Goal: Transaction & Acquisition: Purchase product/service

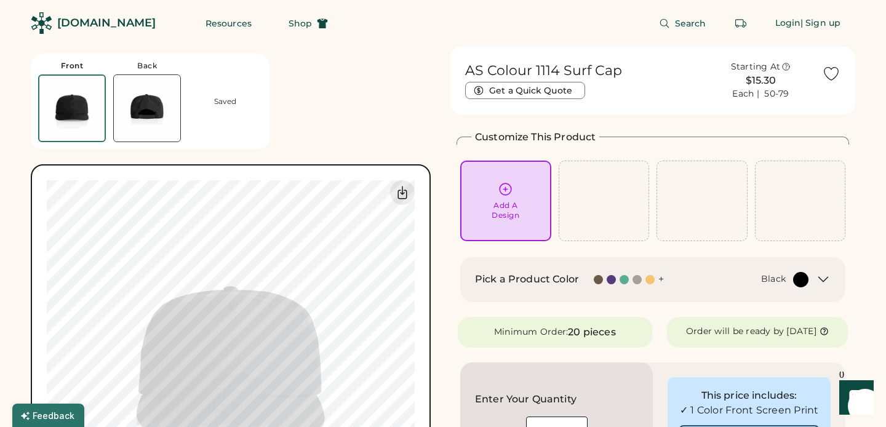
click at [771, 289] on div "Pick a Product Color + Black" at bounding box center [652, 279] width 385 height 45
click at [774, 283] on div "Black" at bounding box center [773, 279] width 25 height 12
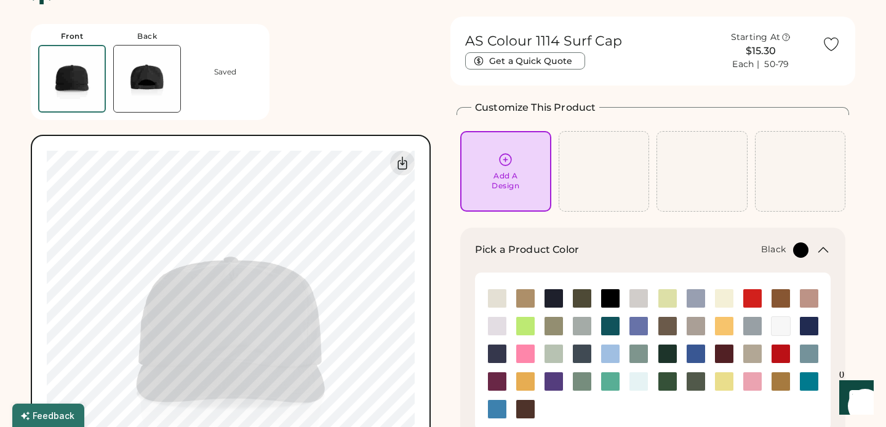
scroll to position [33, 0]
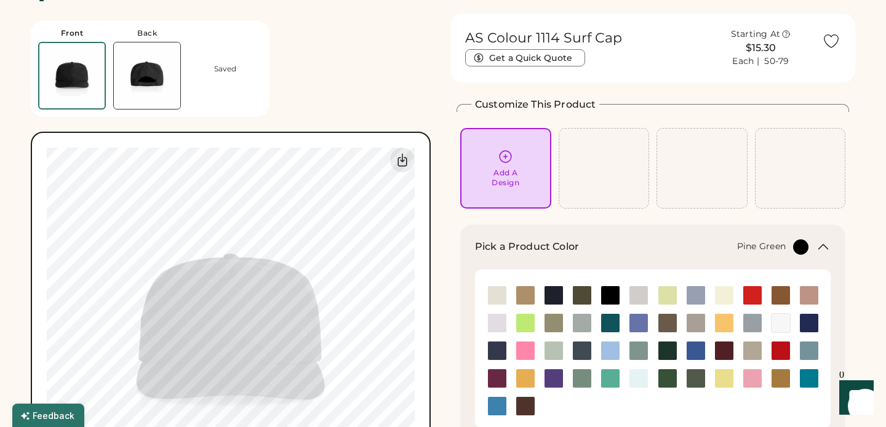
click at [666, 355] on img at bounding box center [668, 351] width 18 height 18
click at [670, 381] on img at bounding box center [668, 378] width 18 height 18
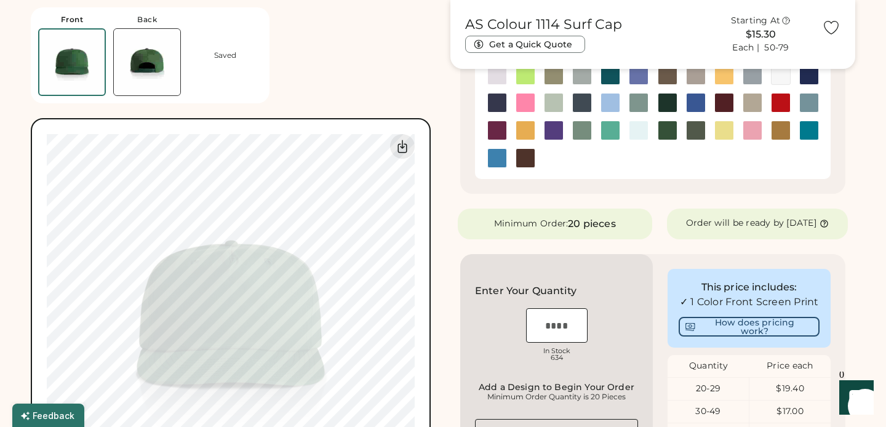
scroll to position [284, 0]
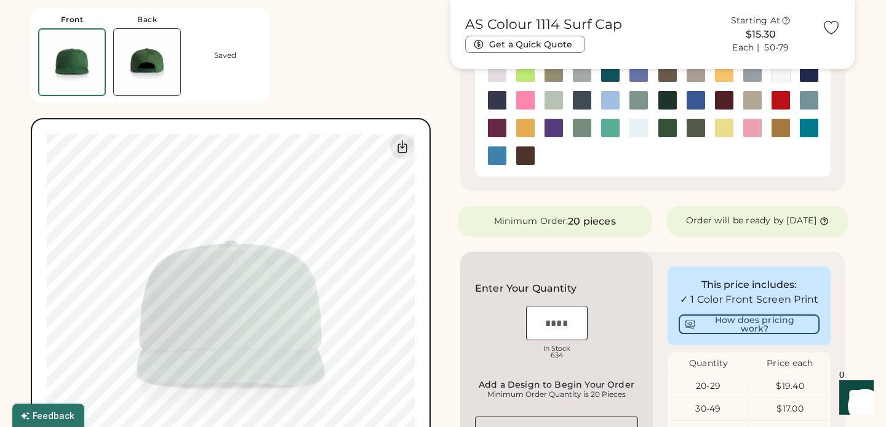
click at [154, 66] on img at bounding box center [147, 62] width 66 height 66
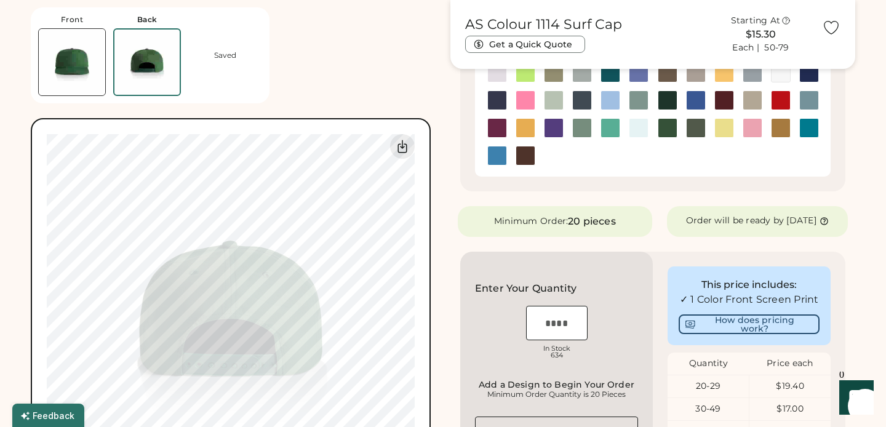
click at [81, 65] on img at bounding box center [72, 62] width 66 height 66
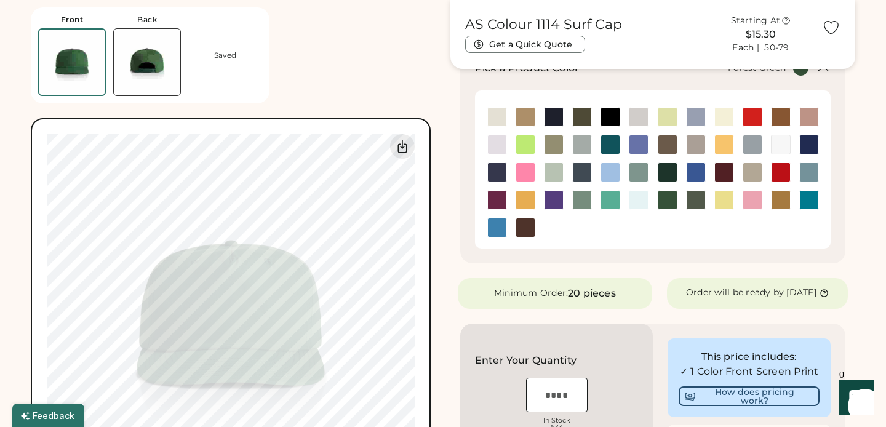
scroll to position [211, 0]
click at [667, 169] on img at bounding box center [668, 173] width 18 height 18
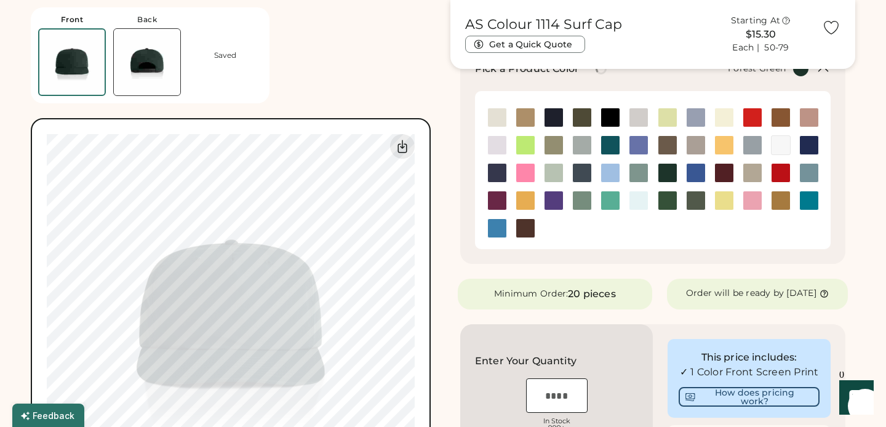
click at [667, 198] on img at bounding box center [668, 200] width 18 height 18
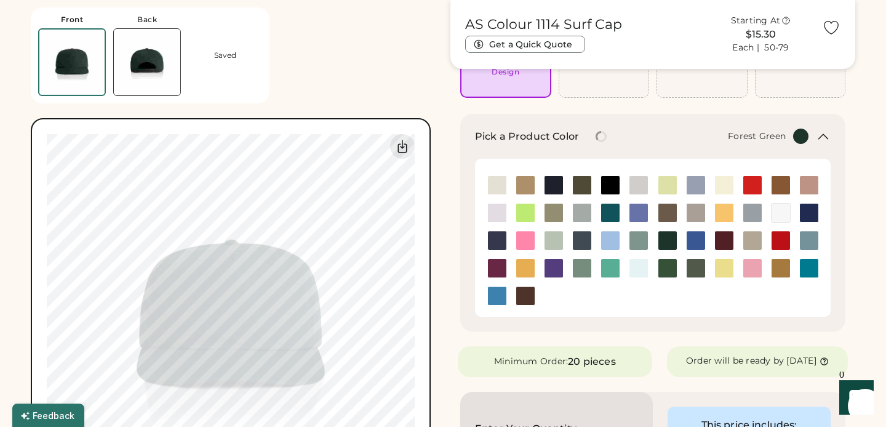
scroll to position [142, 0]
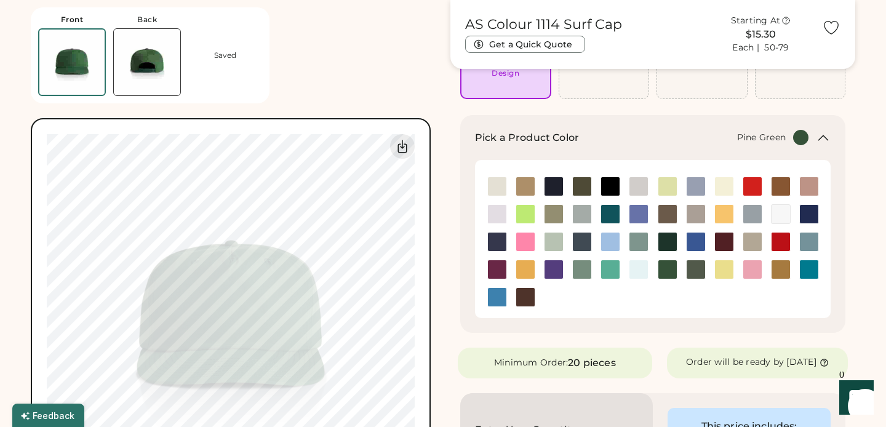
click at [665, 244] on img at bounding box center [668, 242] width 18 height 18
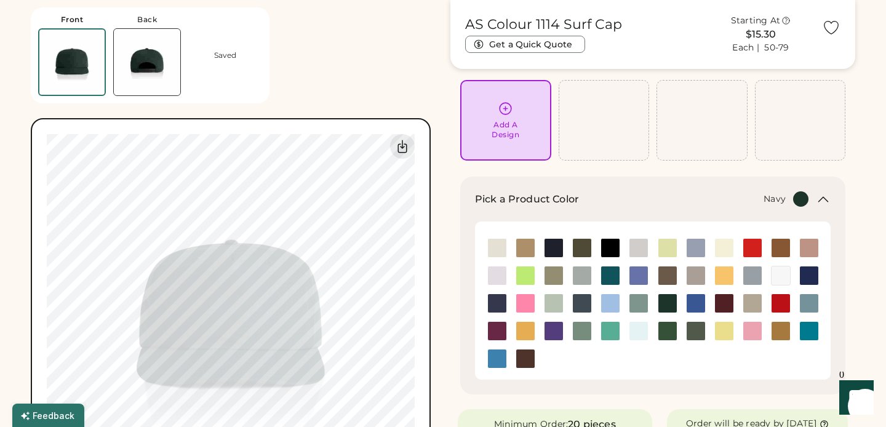
scroll to position [65, 0]
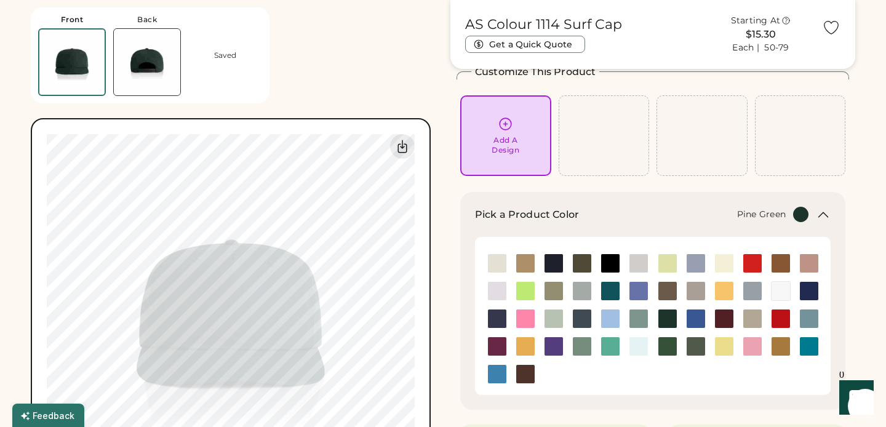
click at [505, 140] on div "Add A Design" at bounding box center [506, 145] width 28 height 20
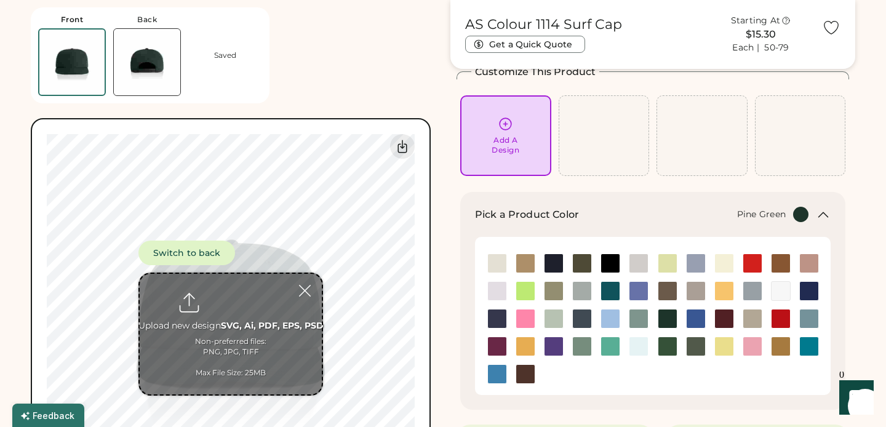
click at [218, 328] on input "file" at bounding box center [231, 334] width 182 height 121
type input "**********"
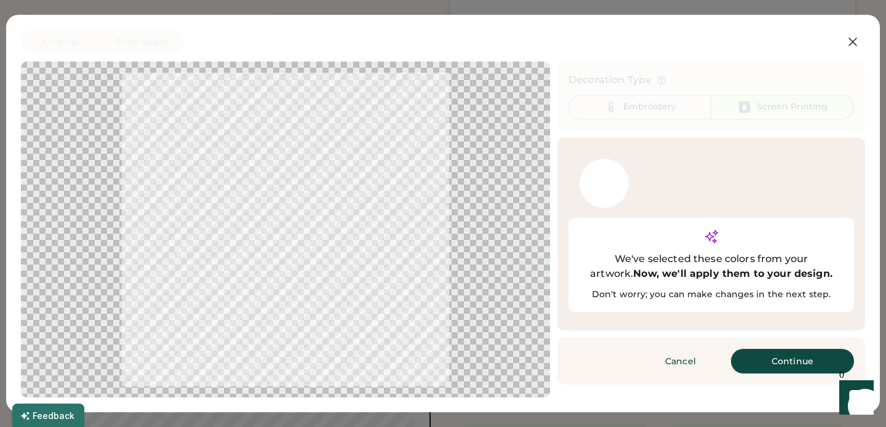
click at [605, 190] on div at bounding box center [604, 183] width 49 height 49
click at [790, 349] on button "Continue" at bounding box center [792, 361] width 123 height 25
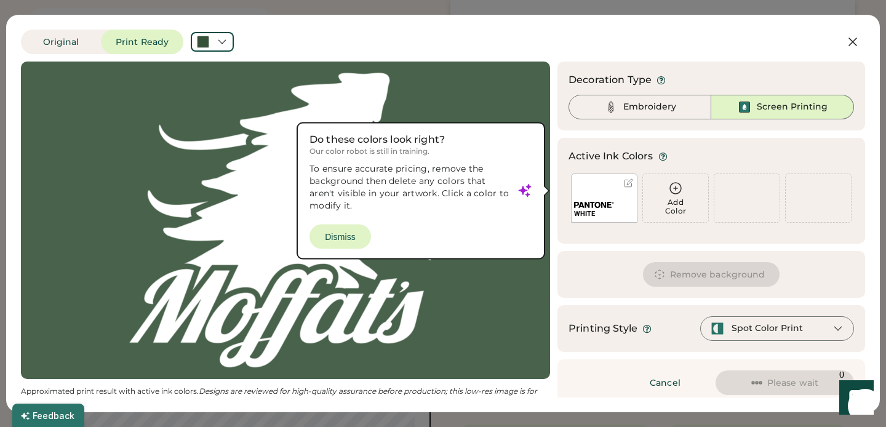
click at [759, 332] on div "Spot Color Print" at bounding box center [767, 328] width 71 height 12
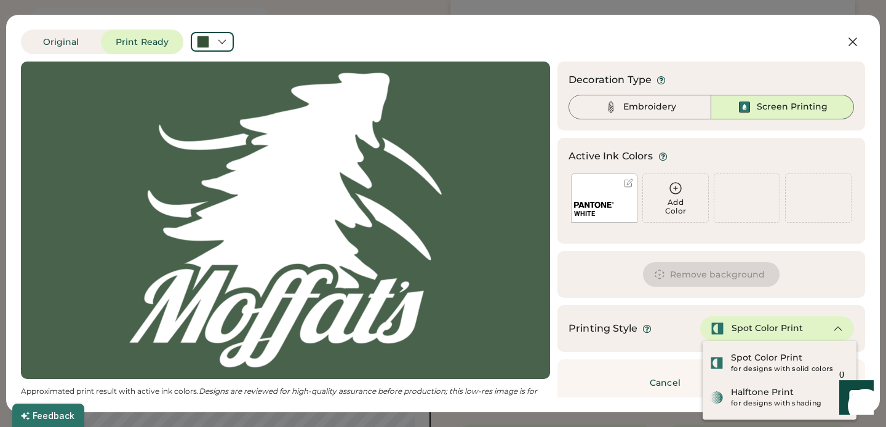
scroll to position [0, 0]
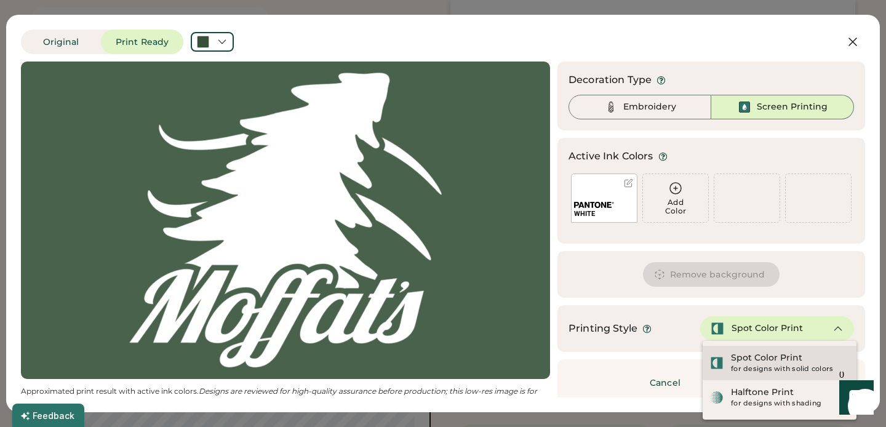
click at [764, 361] on div "Spot Color Print" at bounding box center [766, 358] width 71 height 12
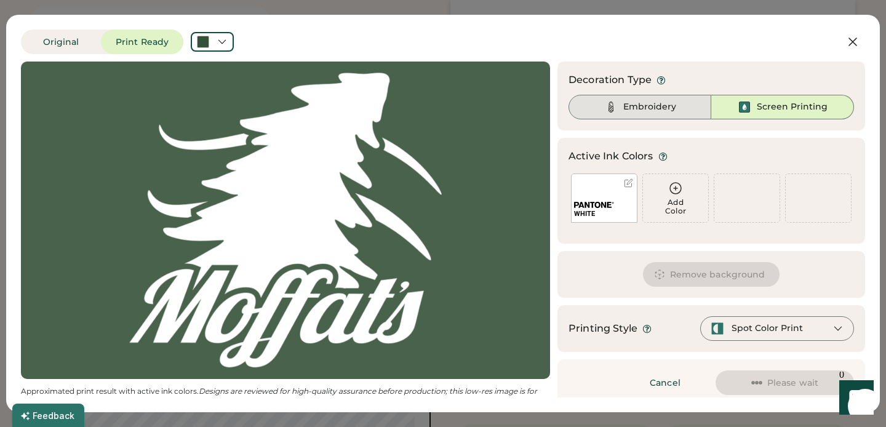
click at [675, 102] on div "Embroidery" at bounding box center [649, 107] width 53 height 12
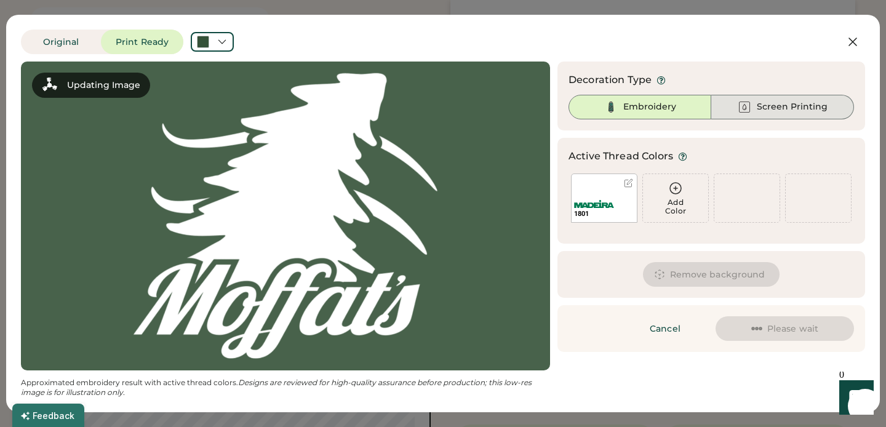
click at [732, 102] on div "Screen Printing" at bounding box center [782, 107] width 143 height 25
click at [734, 102] on div "Screen Printing" at bounding box center [782, 107] width 143 height 25
click at [690, 106] on div "Embroidery" at bounding box center [640, 107] width 143 height 25
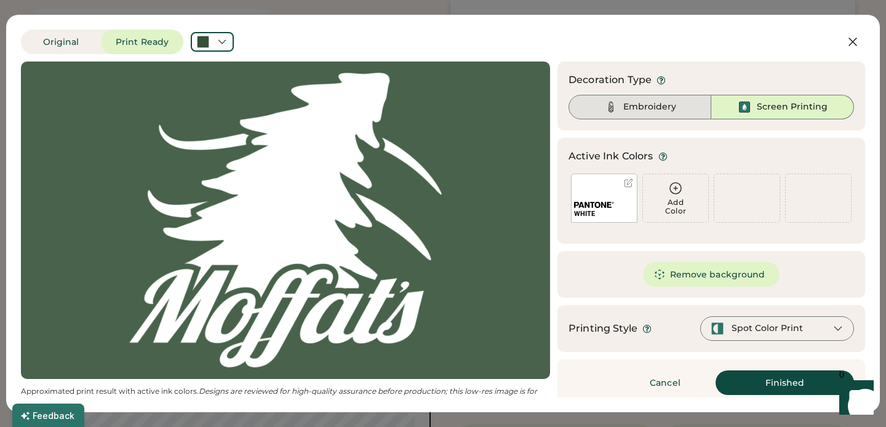
click at [678, 106] on div "Embroidery" at bounding box center [640, 107] width 143 height 25
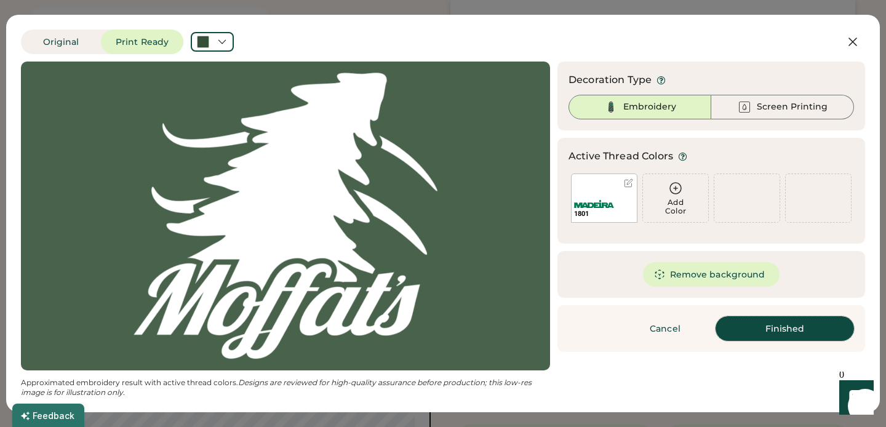
click at [787, 333] on button "Finished" at bounding box center [785, 328] width 138 height 25
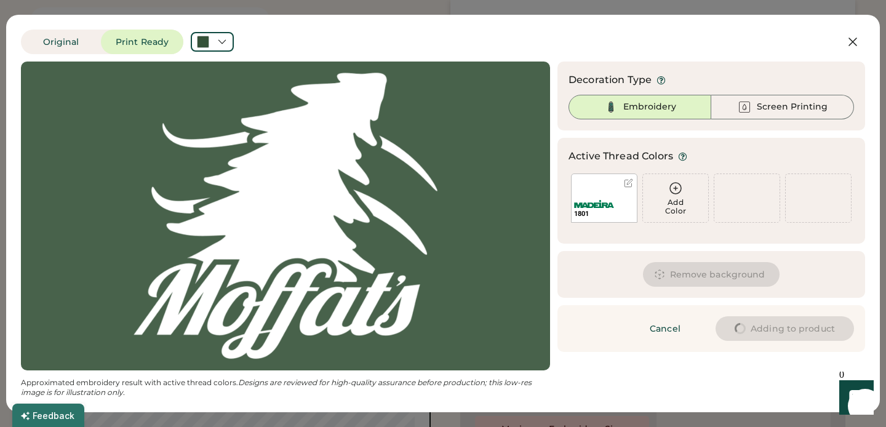
type input "****"
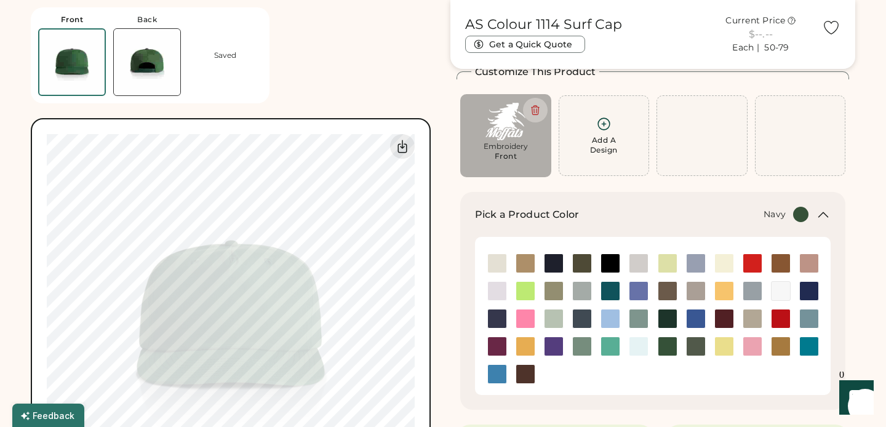
type input "****"
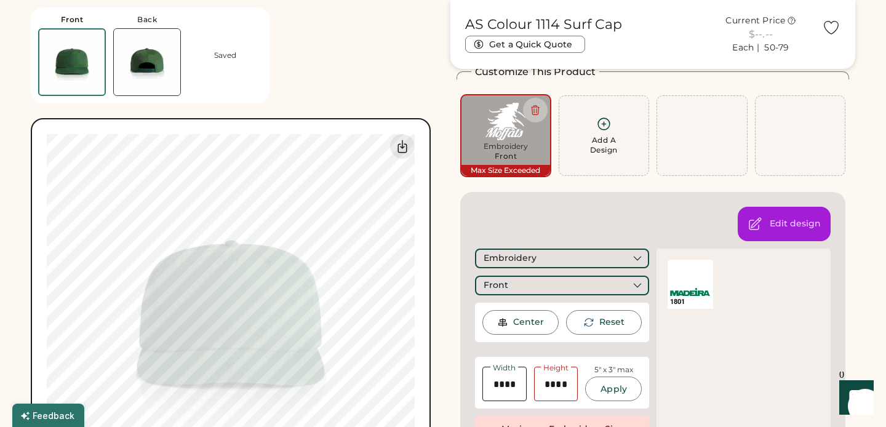
type input "****"
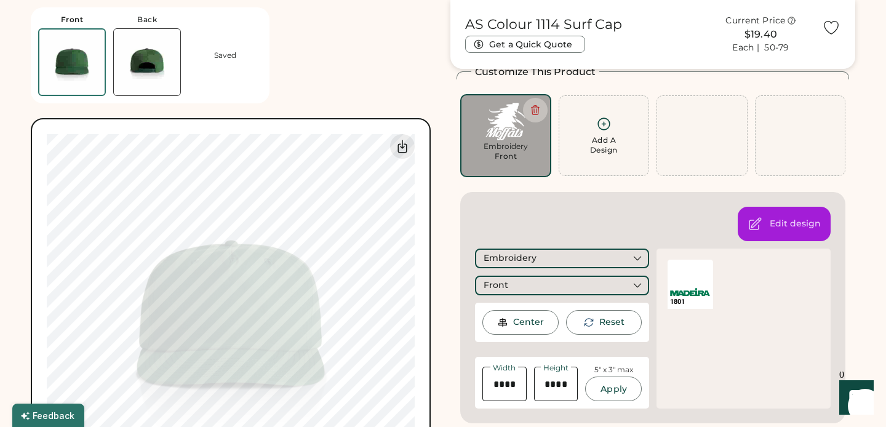
type input "****"
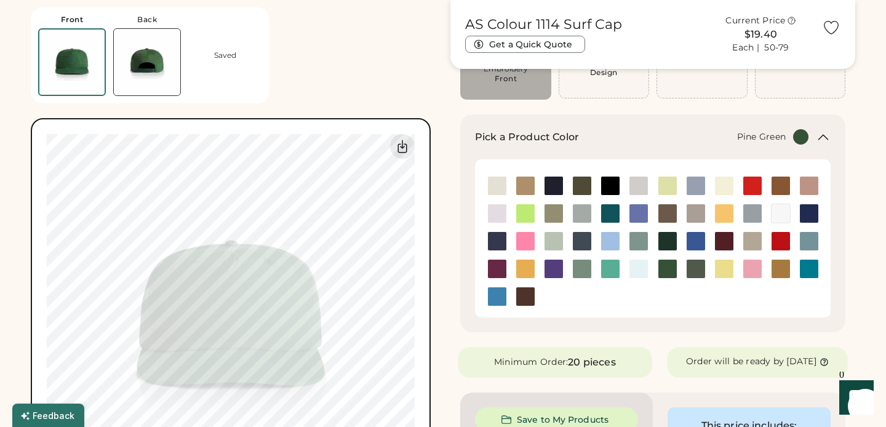
scroll to position [127, 0]
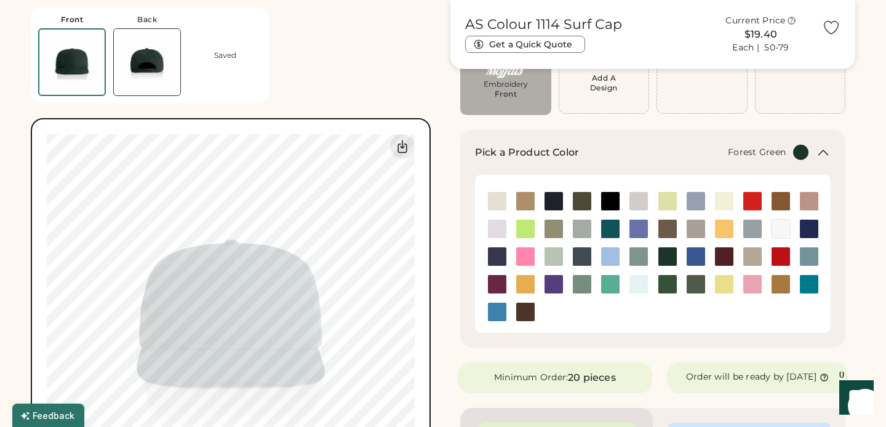
click at [670, 288] on img at bounding box center [668, 284] width 18 height 18
click at [670, 255] on img at bounding box center [668, 256] width 18 height 18
click at [670, 284] on img at bounding box center [668, 284] width 18 height 18
click at [671, 258] on img at bounding box center [668, 256] width 18 height 18
click at [671, 279] on img at bounding box center [668, 284] width 18 height 18
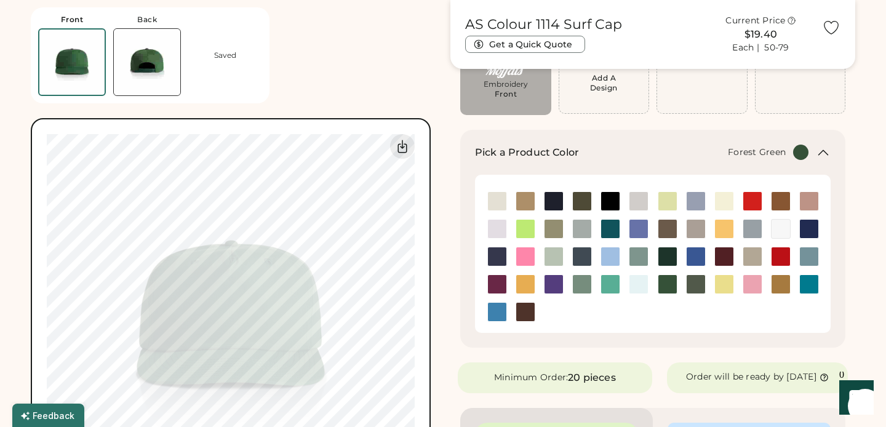
click at [431, 240] on div "Front Back Saved Switch to back Upload new design SVG, Ai, PDF, EPS, PSD Non-pr…" at bounding box center [233, 259] width 405 height 518
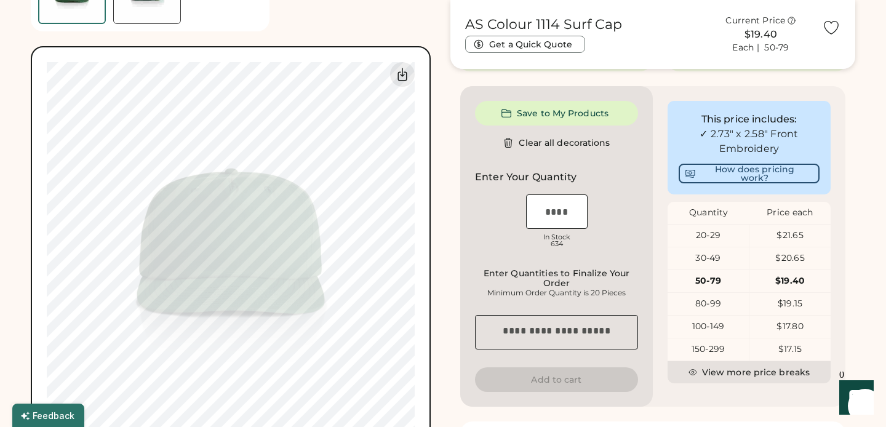
scroll to position [450, 0]
click at [566, 221] on input "input" at bounding box center [557, 210] width 62 height 34
type input "**"
click at [620, 237] on div "OSFM In Stock 634" at bounding box center [556, 222] width 163 height 62
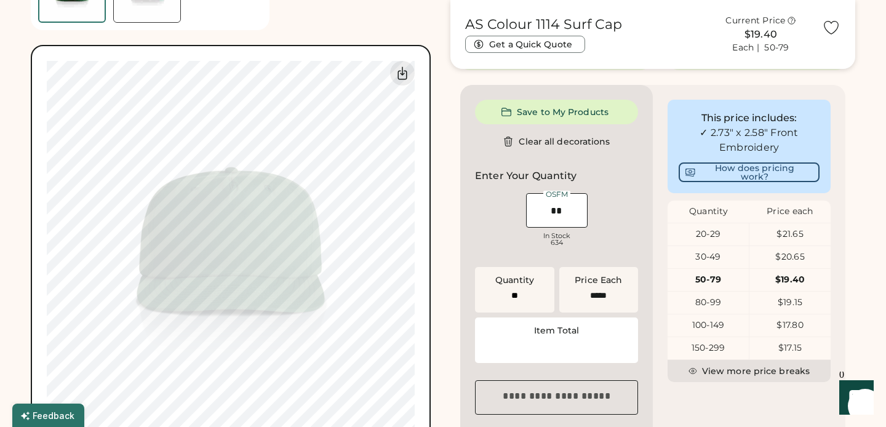
type input "******"
type input "****"
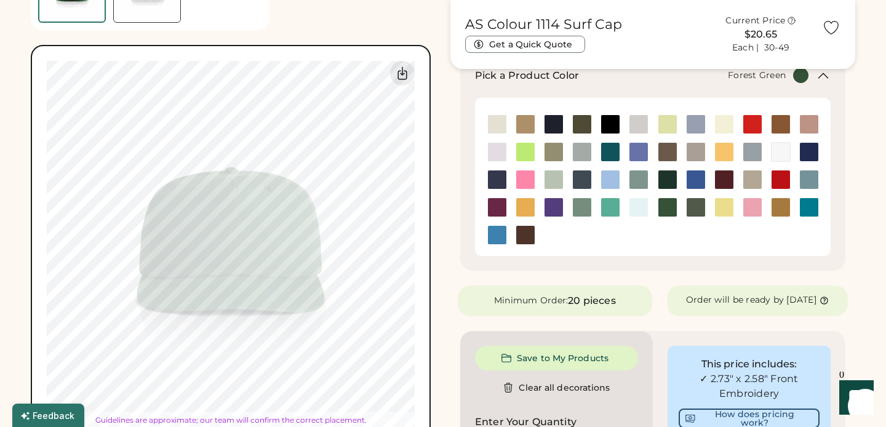
type input "****"
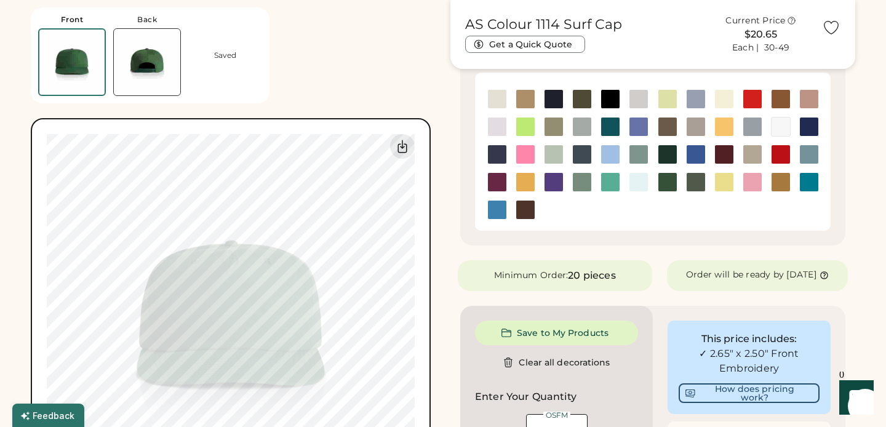
scroll to position [229, 0]
click at [673, 156] on img at bounding box center [668, 155] width 18 height 18
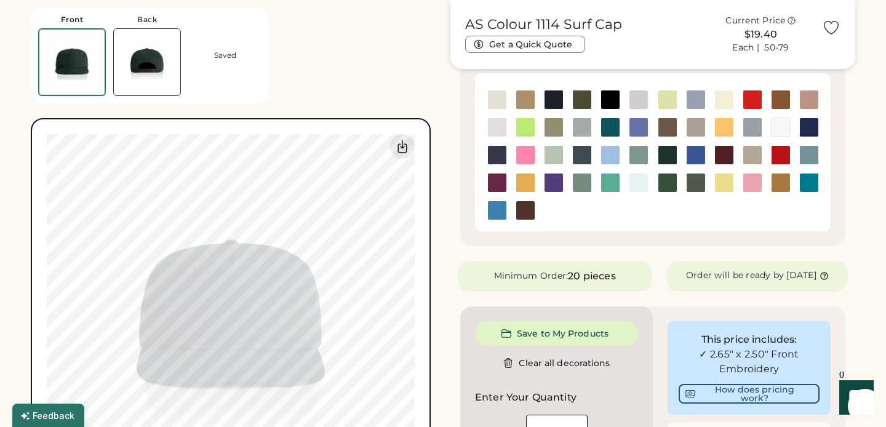
click at [673, 183] on img at bounding box center [668, 183] width 18 height 18
click at [671, 156] on img at bounding box center [668, 155] width 18 height 18
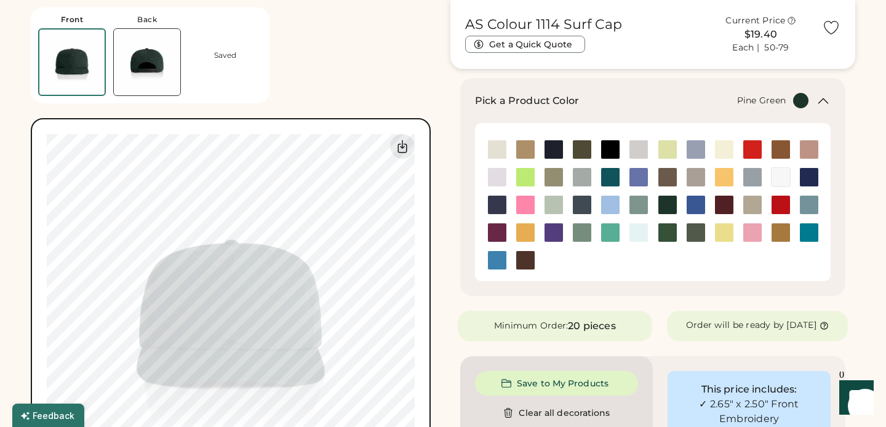
scroll to position [178, 0]
click at [668, 227] on img at bounding box center [668, 233] width 18 height 18
click at [668, 201] on img at bounding box center [668, 205] width 18 height 18
click at [668, 238] on img at bounding box center [668, 233] width 18 height 18
click at [668, 207] on img at bounding box center [668, 205] width 18 height 18
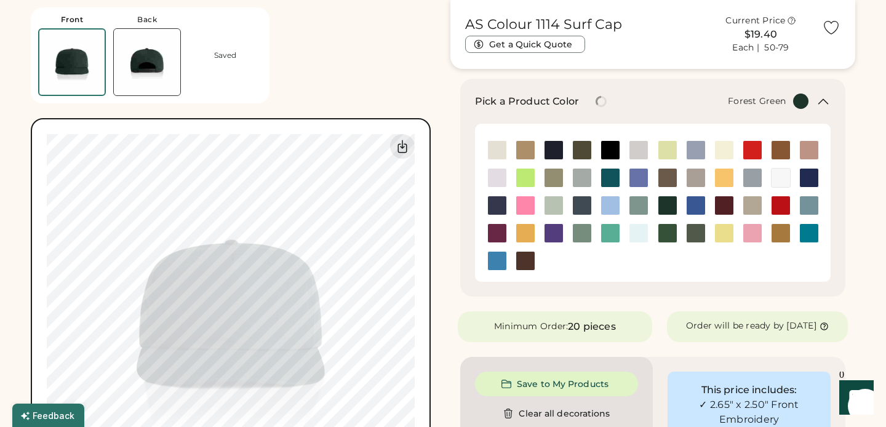
click at [671, 230] on img at bounding box center [668, 233] width 18 height 18
click at [697, 233] on img at bounding box center [696, 233] width 18 height 18
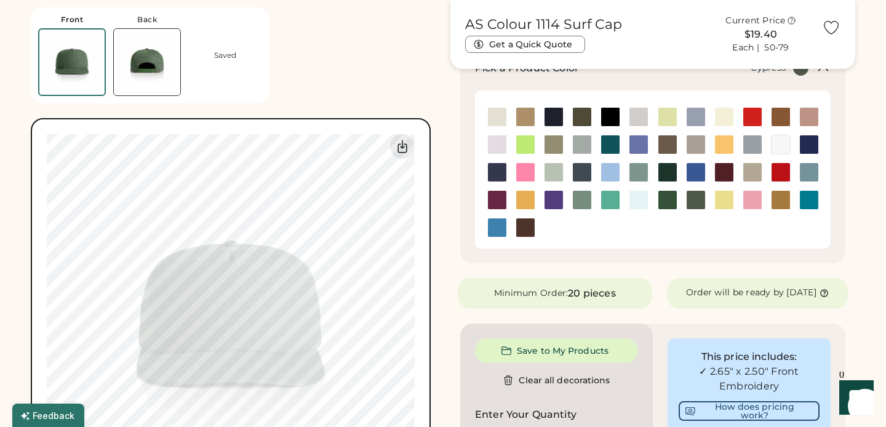
scroll to position [220, 0]
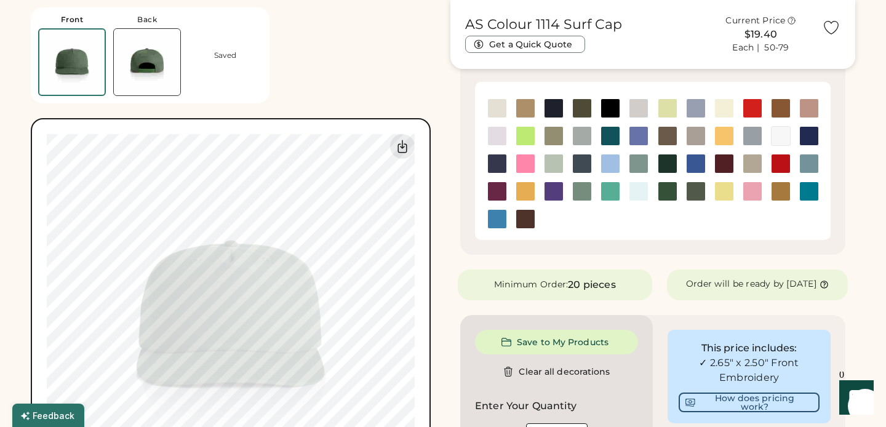
click at [670, 189] on img at bounding box center [668, 191] width 18 height 18
click at [696, 193] on img at bounding box center [696, 191] width 18 height 18
click at [669, 166] on img at bounding box center [668, 163] width 18 height 18
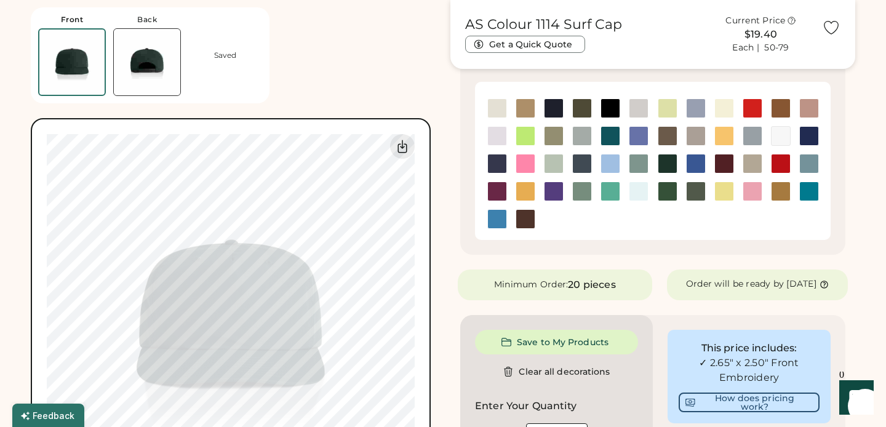
click at [692, 192] on img at bounding box center [696, 191] width 18 height 18
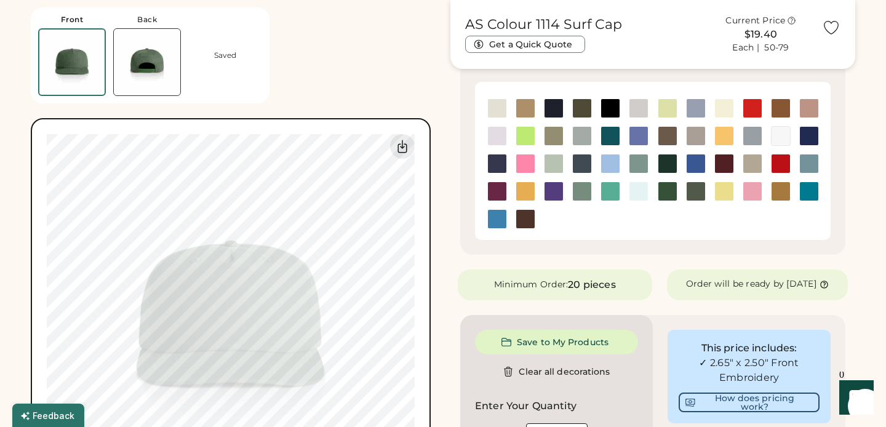
click at [159, 66] on img at bounding box center [147, 62] width 66 height 66
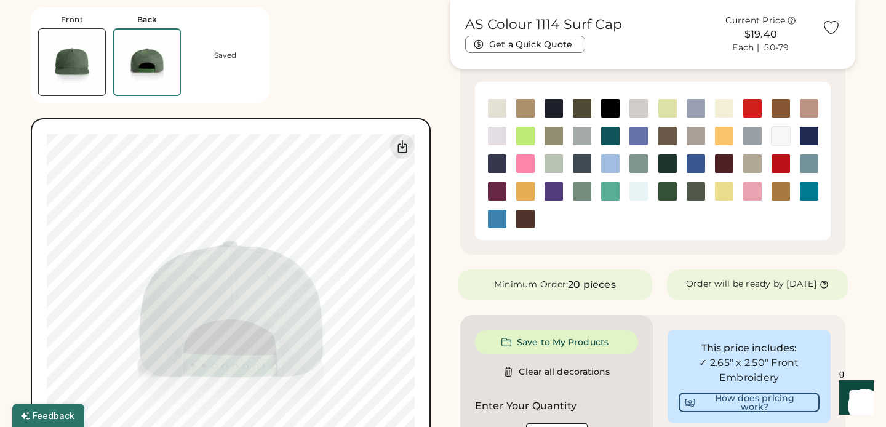
click at [76, 54] on img at bounding box center [72, 62] width 66 height 66
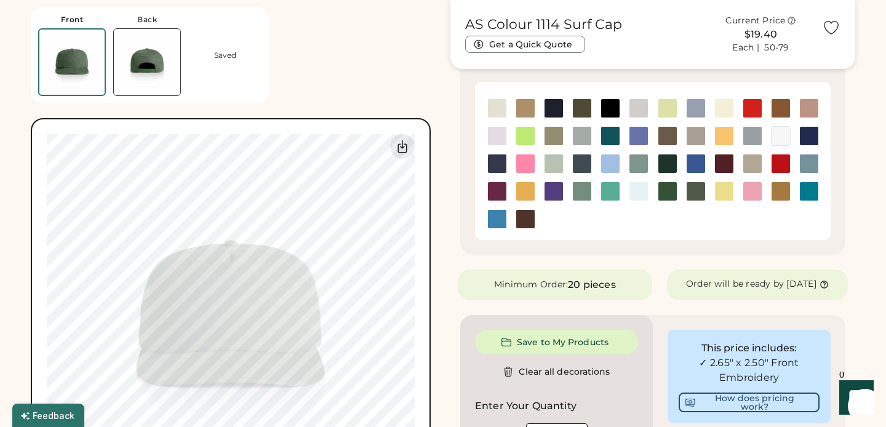
click at [670, 192] on img at bounding box center [668, 191] width 18 height 18
click at [664, 169] on img at bounding box center [668, 163] width 18 height 18
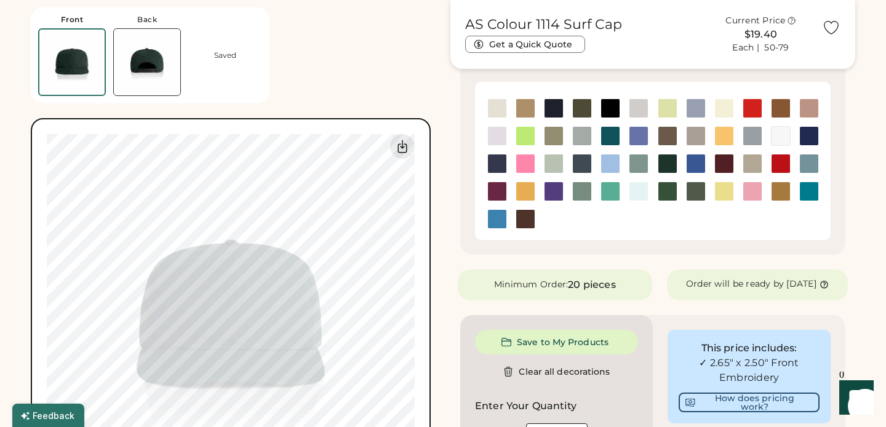
click at [697, 191] on img at bounding box center [696, 191] width 18 height 18
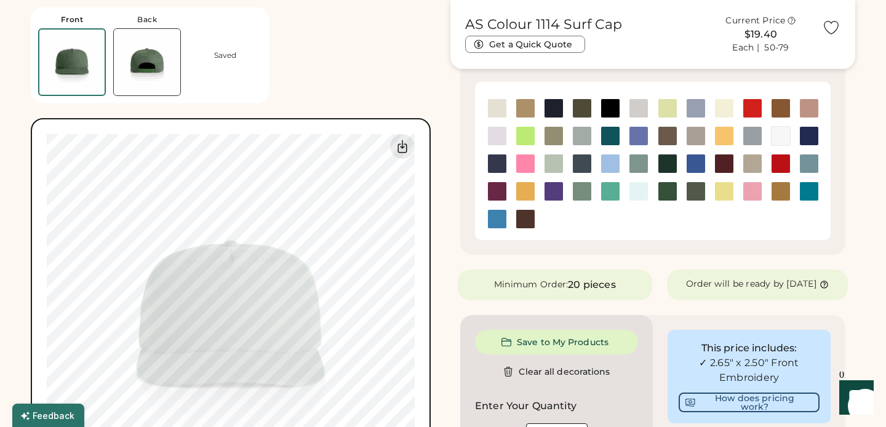
click at [671, 188] on img at bounding box center [668, 191] width 18 height 18
click at [670, 170] on img at bounding box center [668, 163] width 18 height 18
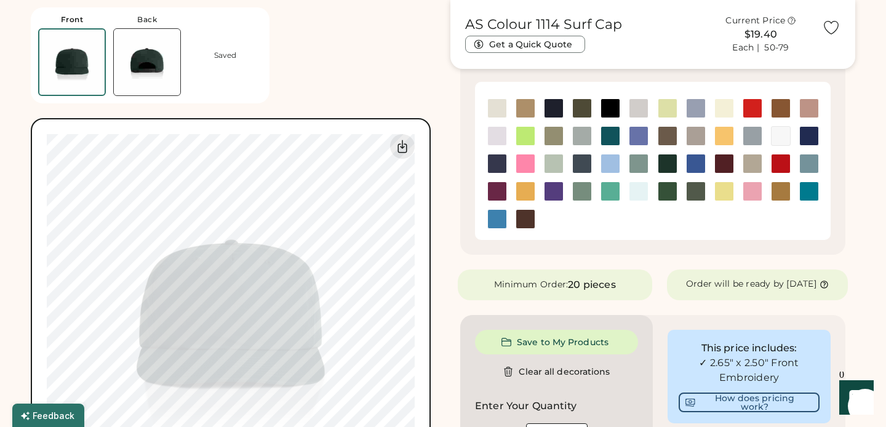
click at [669, 191] on img at bounding box center [668, 191] width 18 height 18
click at [672, 192] on img at bounding box center [668, 191] width 18 height 18
click at [663, 193] on img at bounding box center [668, 191] width 18 height 18
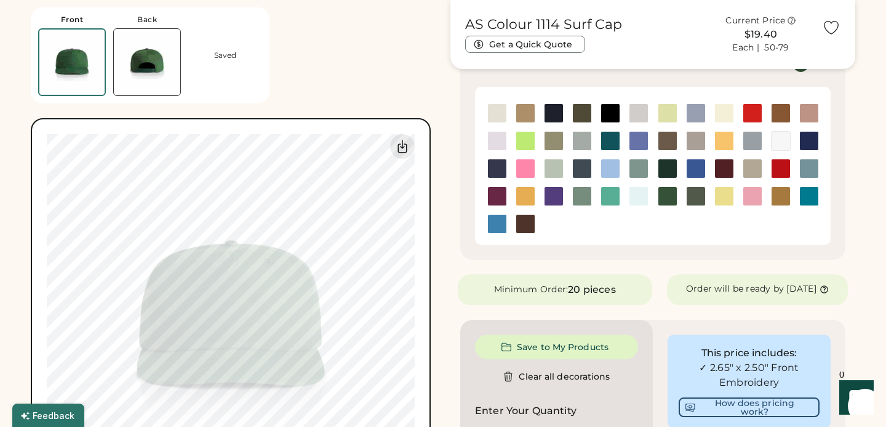
scroll to position [216, 0]
click at [668, 168] on img at bounding box center [668, 168] width 18 height 18
click at [671, 198] on img at bounding box center [668, 195] width 18 height 18
click at [667, 170] on img at bounding box center [668, 168] width 18 height 18
click at [671, 196] on img at bounding box center [668, 195] width 18 height 18
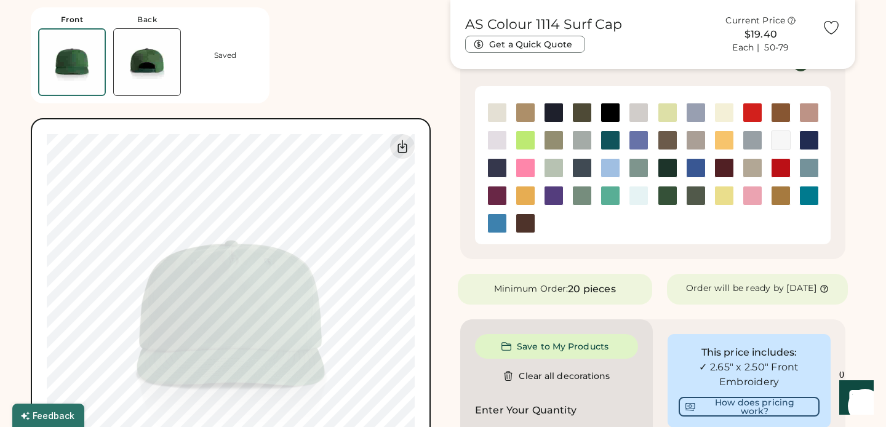
click at [689, 199] on img at bounding box center [696, 195] width 18 height 18
click at [665, 196] on img at bounding box center [668, 195] width 18 height 18
click at [665, 165] on img at bounding box center [668, 168] width 18 height 18
click at [667, 191] on img at bounding box center [668, 195] width 18 height 18
click at [666, 164] on img at bounding box center [668, 168] width 18 height 18
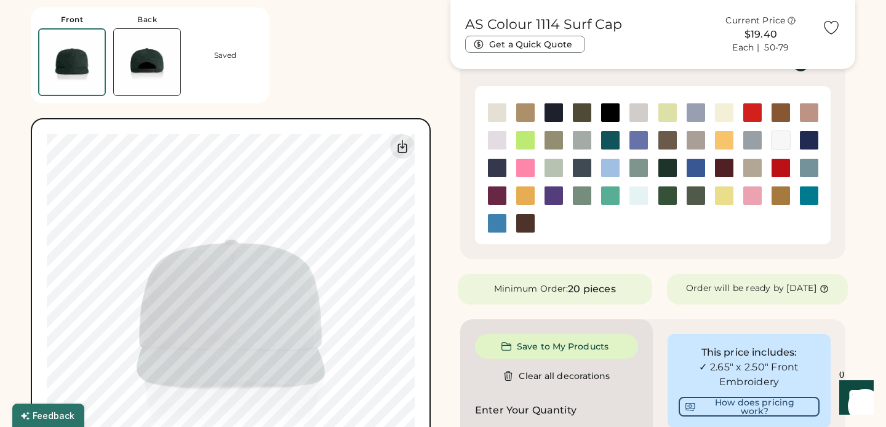
click at [675, 199] on img at bounding box center [668, 195] width 18 height 18
click at [662, 162] on img at bounding box center [668, 168] width 18 height 18
click at [695, 202] on img at bounding box center [696, 195] width 18 height 18
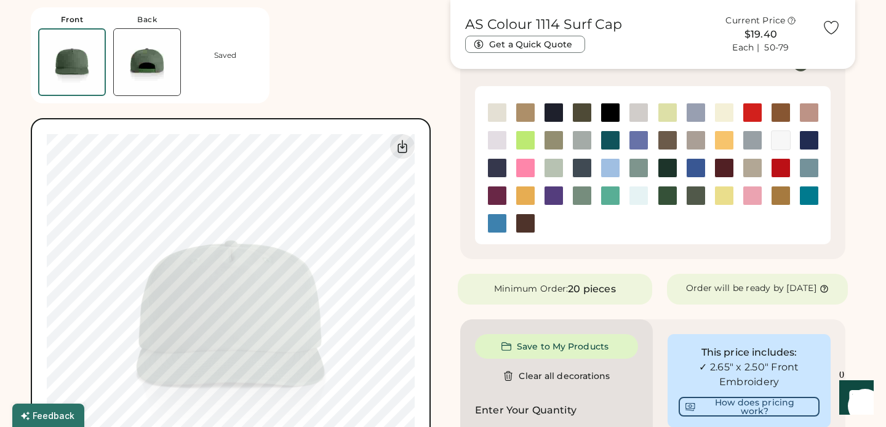
click at [611, 135] on img at bounding box center [610, 140] width 18 height 18
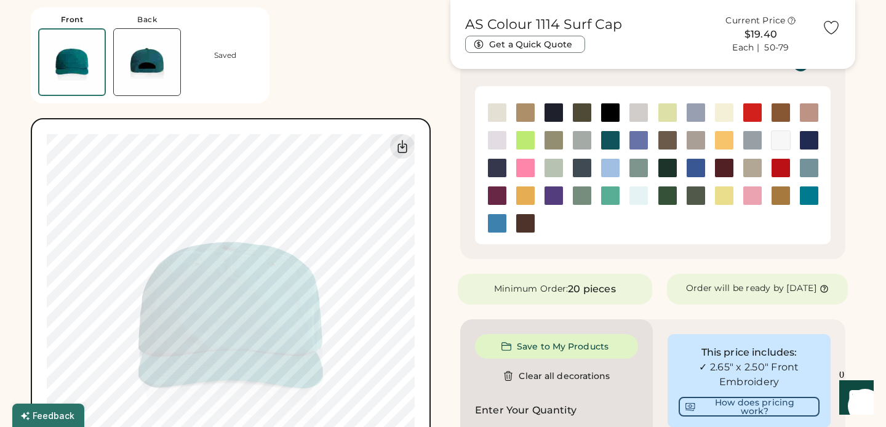
click at [670, 201] on img at bounding box center [668, 195] width 18 height 18
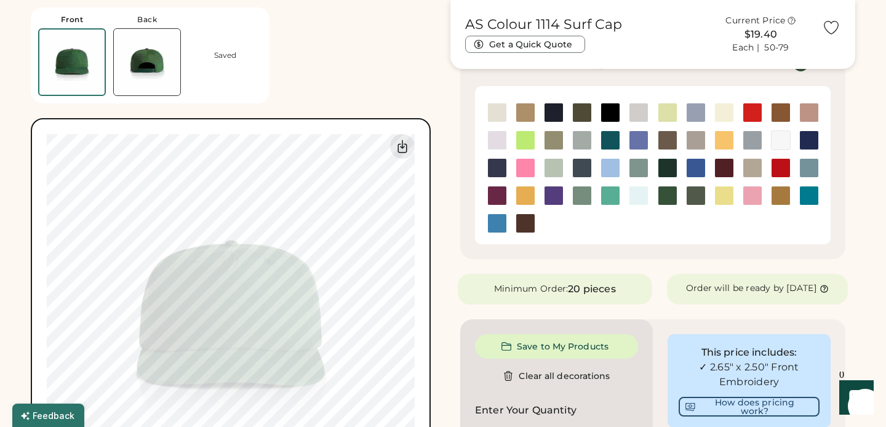
click at [670, 175] on img at bounding box center [668, 168] width 18 height 18
click at [670, 194] on img at bounding box center [668, 195] width 18 height 18
click at [664, 200] on img at bounding box center [668, 195] width 18 height 18
click at [666, 193] on img at bounding box center [668, 195] width 18 height 18
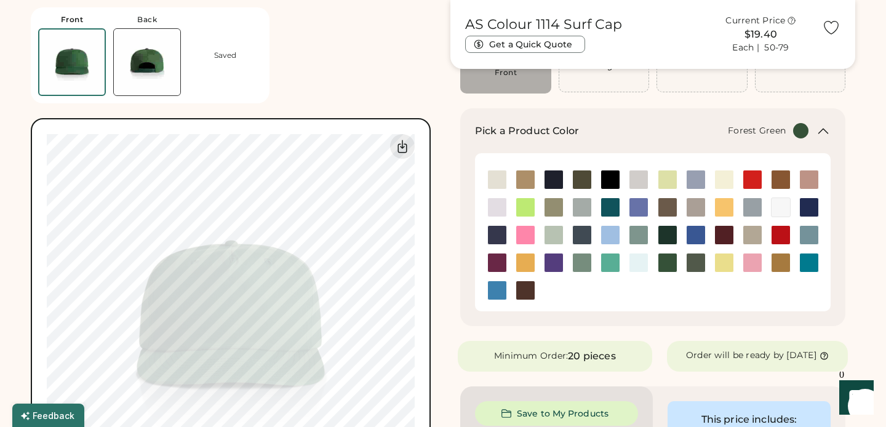
scroll to position [151, 0]
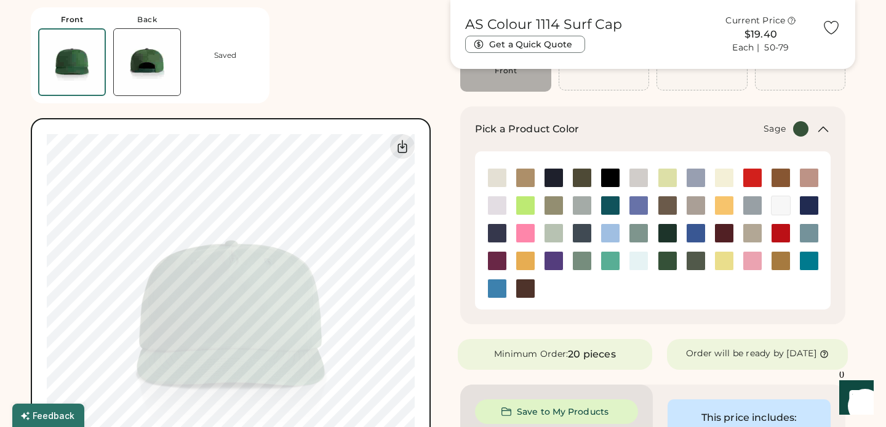
click at [582, 265] on img at bounding box center [582, 261] width 18 height 18
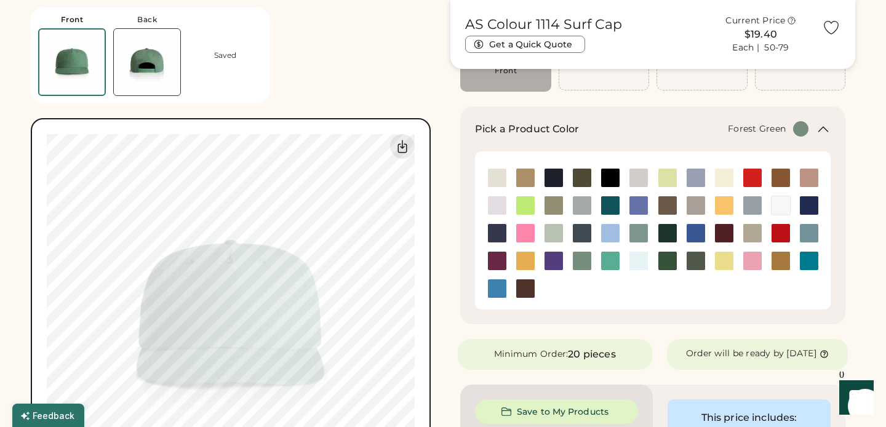
click at [668, 260] on img at bounding box center [668, 261] width 18 height 18
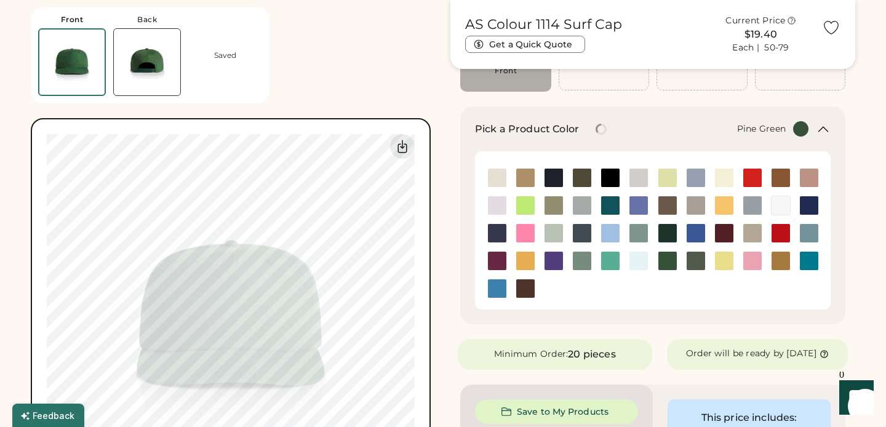
click at [666, 234] on img at bounding box center [668, 233] width 18 height 18
click at [668, 261] on img at bounding box center [668, 261] width 18 height 18
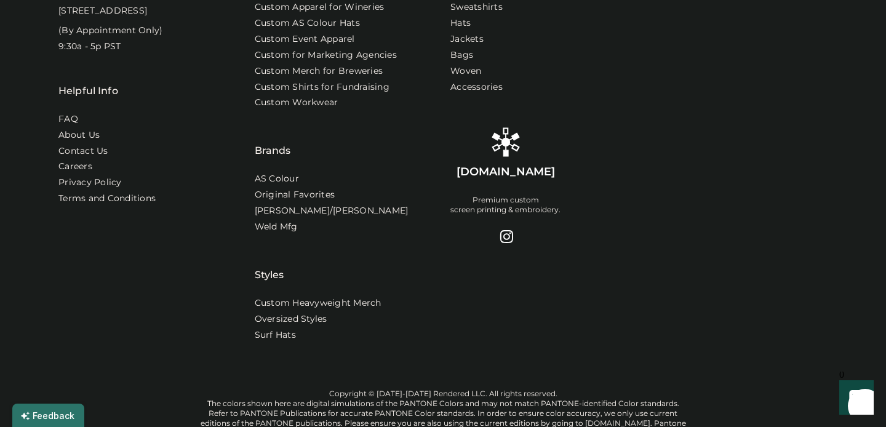
scroll to position [1181, 0]
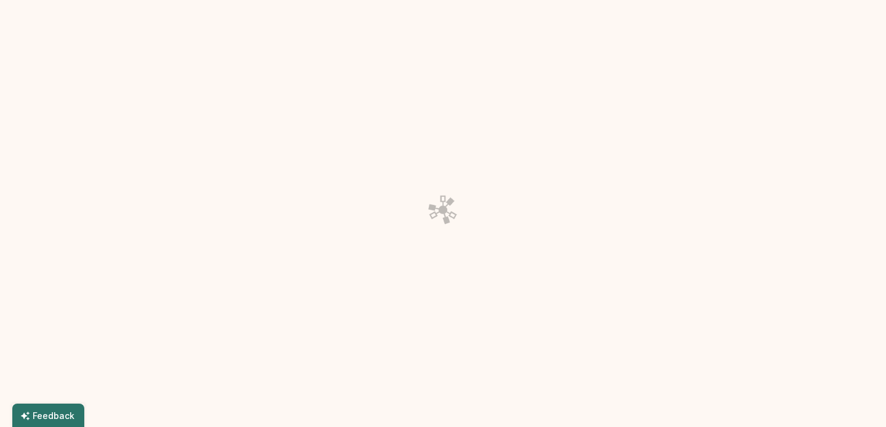
scroll to position [142, 0]
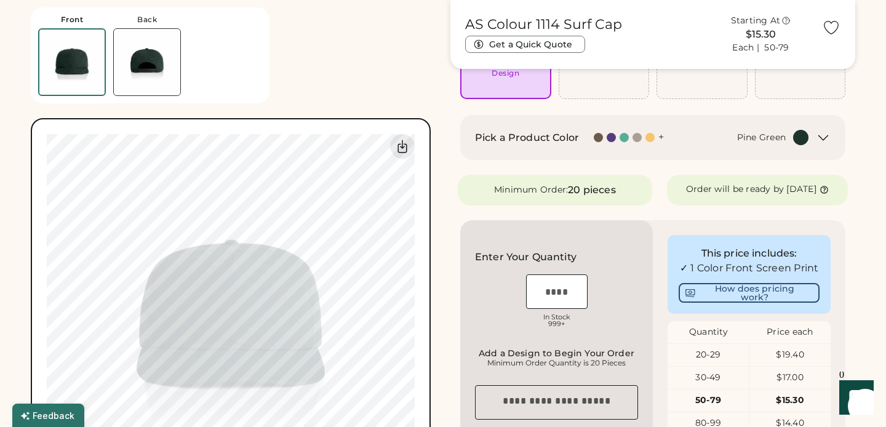
click at [583, 131] on div "Pick a Product Color + Pine Green" at bounding box center [642, 137] width 334 height 15
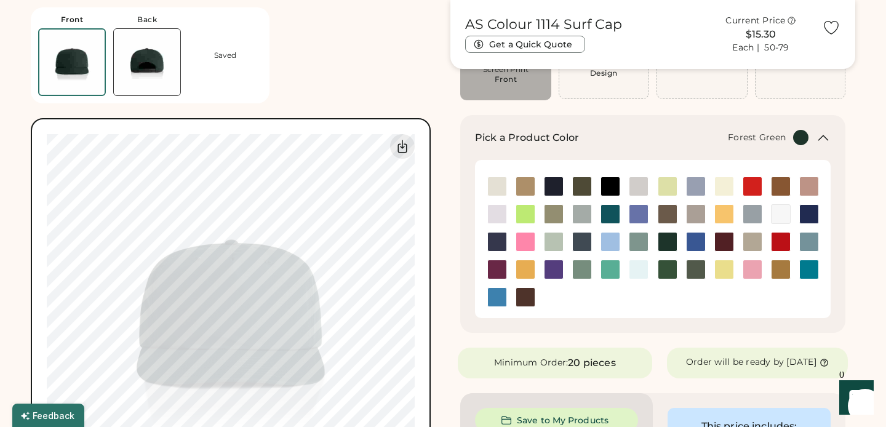
click at [664, 269] on img at bounding box center [668, 269] width 18 height 18
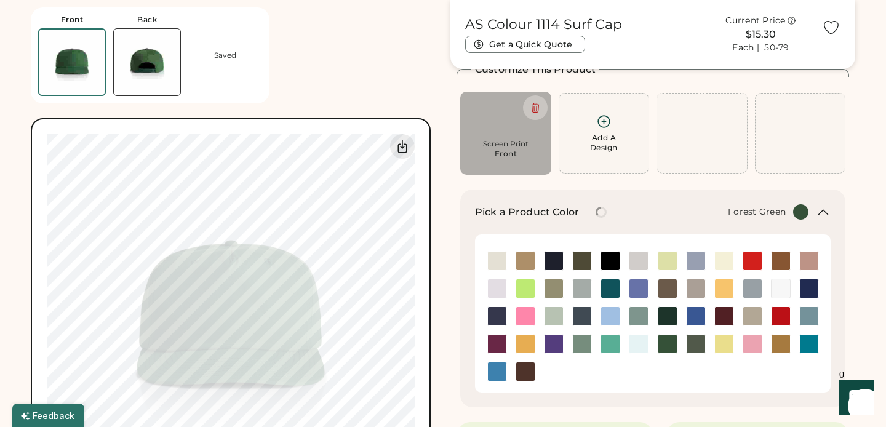
scroll to position [67, 0]
click at [668, 314] on img at bounding box center [668, 317] width 18 height 18
click at [508, 134] on img at bounding box center [506, 120] width 74 height 38
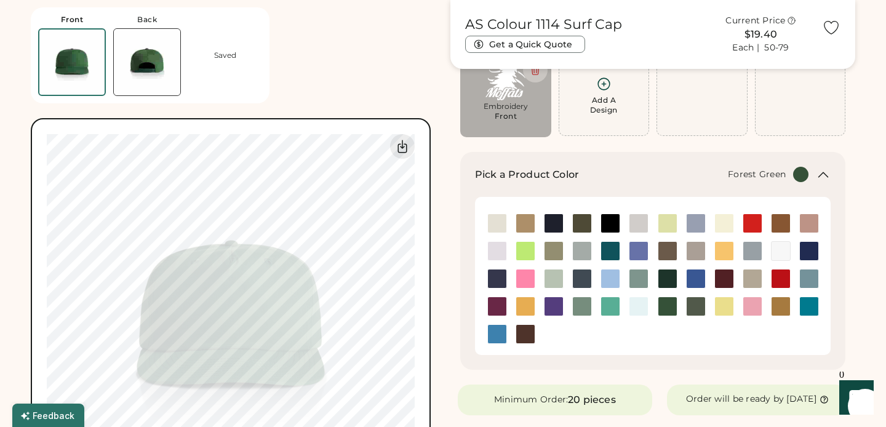
scroll to position [89, 0]
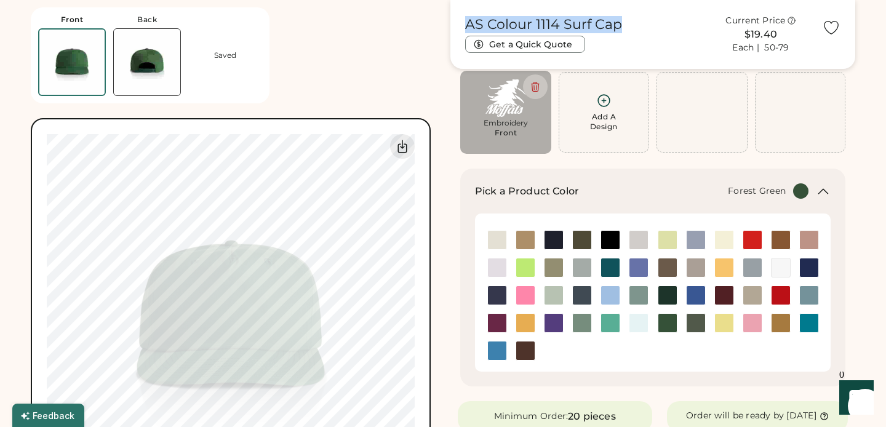
drag, startPoint x: 465, startPoint y: 19, endPoint x: 617, endPoint y: 21, distance: 151.4
click at [617, 22] on h1 "AS Colour 1114 Surf Cap" at bounding box center [543, 24] width 157 height 17
copy h1 "AS Colour 1114 Surf Cap"
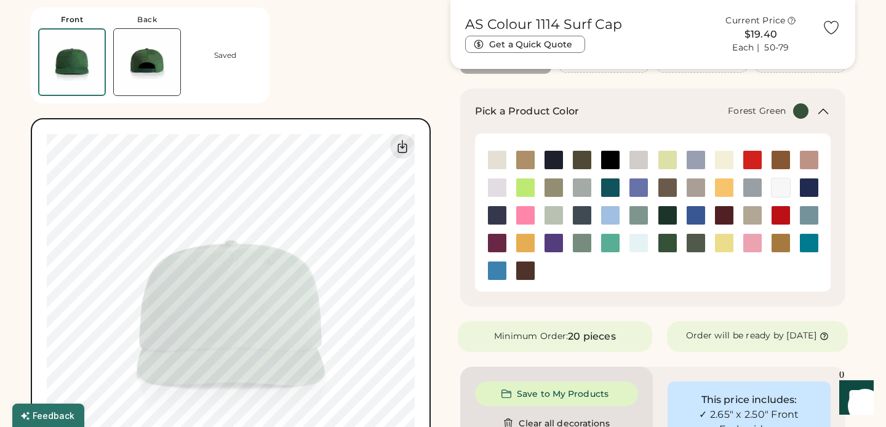
scroll to position [169, 0]
click at [668, 215] on img at bounding box center [668, 215] width 18 height 18
click at [671, 244] on img at bounding box center [668, 242] width 18 height 18
click at [666, 212] on img at bounding box center [668, 215] width 18 height 18
click at [666, 238] on img at bounding box center [668, 242] width 18 height 18
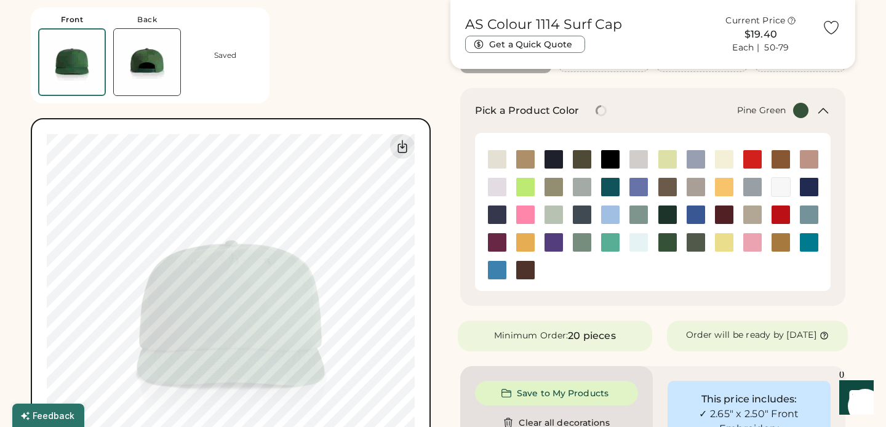
click at [669, 215] on img at bounding box center [668, 215] width 18 height 18
click at [667, 237] on img at bounding box center [668, 242] width 18 height 18
click at [667, 222] on img at bounding box center [668, 215] width 18 height 18
click at [670, 246] on img at bounding box center [668, 242] width 18 height 18
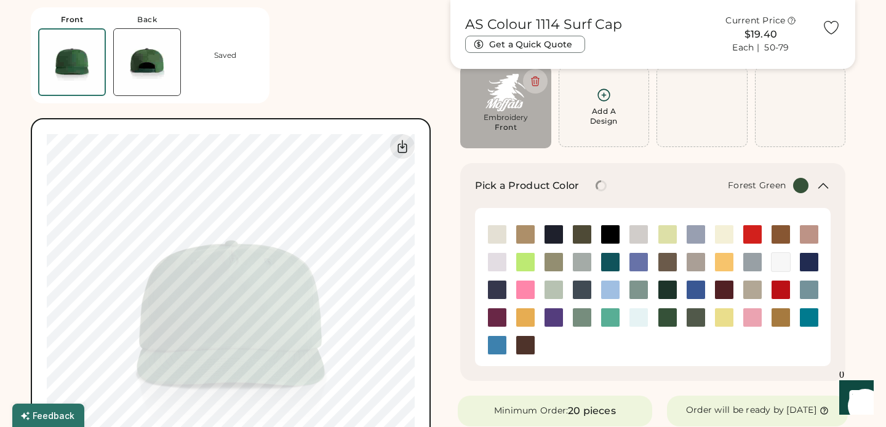
scroll to position [81, 0]
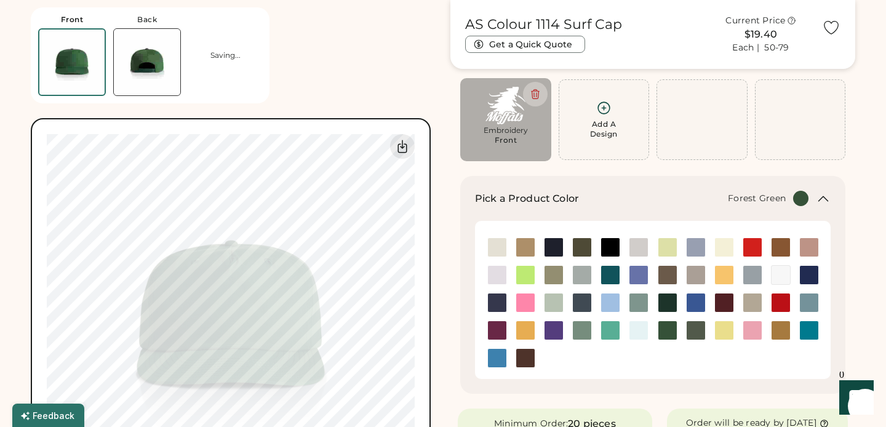
click at [499, 124] on img at bounding box center [506, 106] width 74 height 38
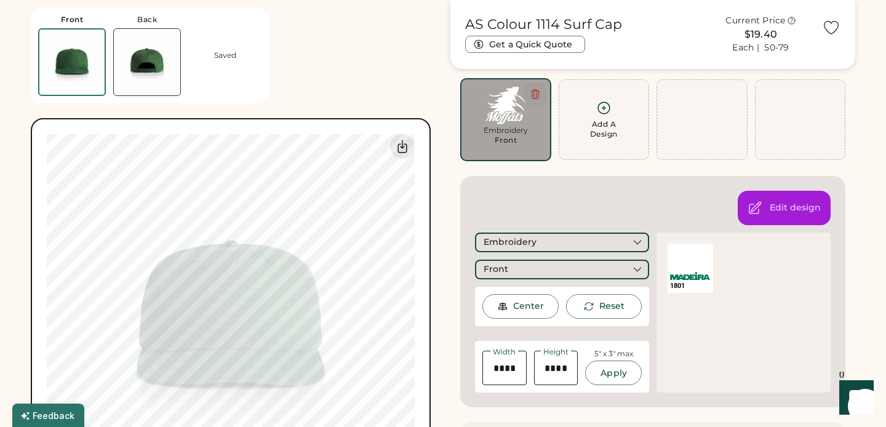
click at [537, 94] on icon at bounding box center [535, 94] width 11 height 11
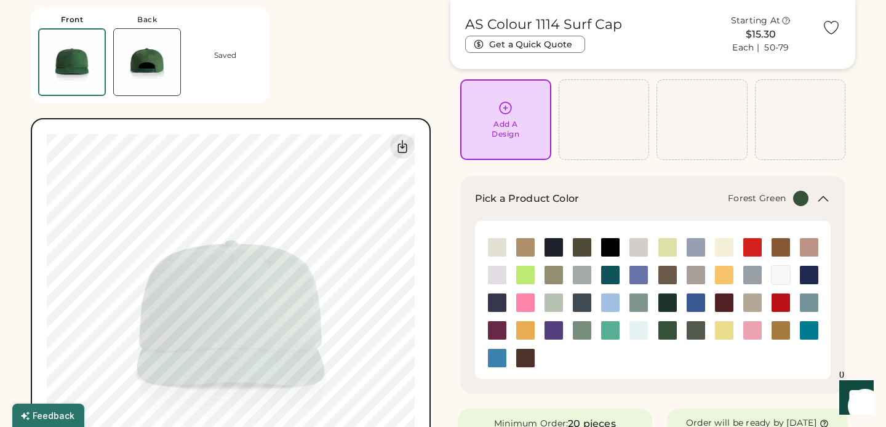
click at [514, 121] on div "Add A Design" at bounding box center [506, 129] width 28 height 20
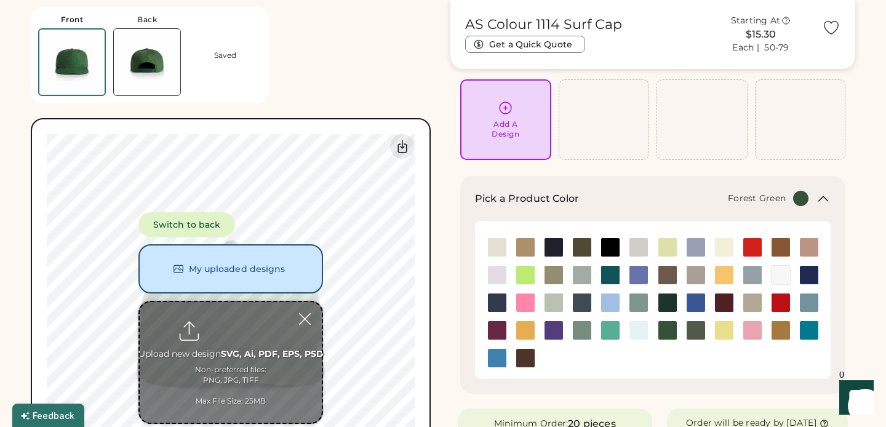
click at [241, 325] on input "file" at bounding box center [231, 362] width 182 height 121
type input "**********"
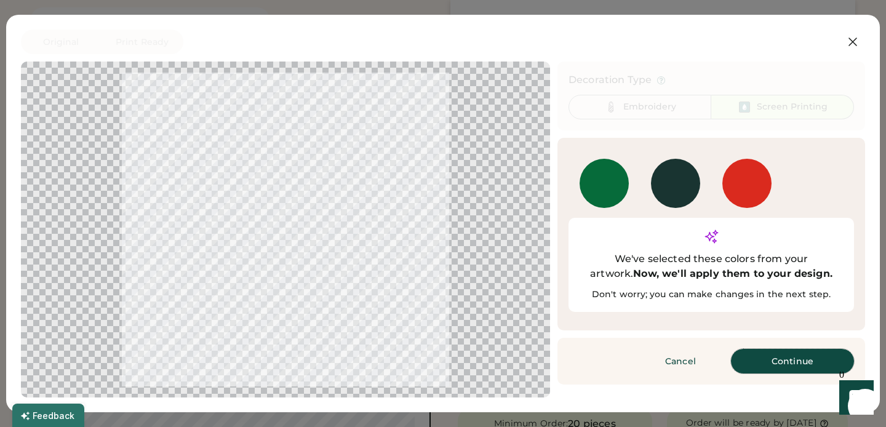
click at [790, 349] on button "Continue" at bounding box center [792, 361] width 123 height 25
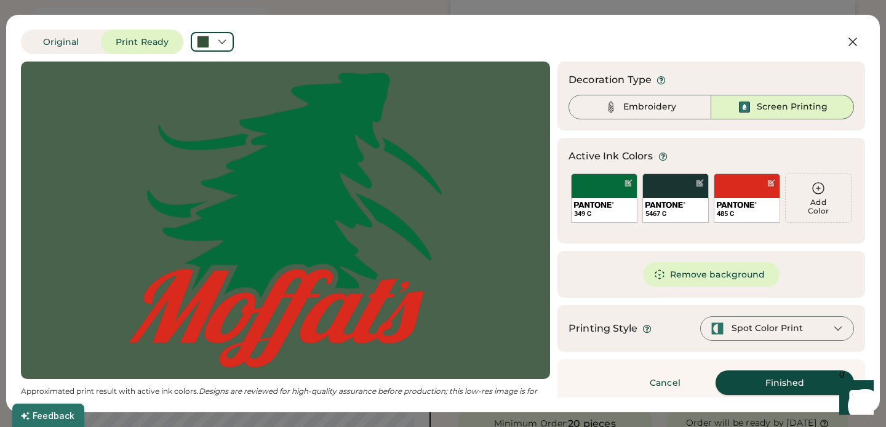
click at [800, 384] on button "Finished" at bounding box center [785, 382] width 138 height 25
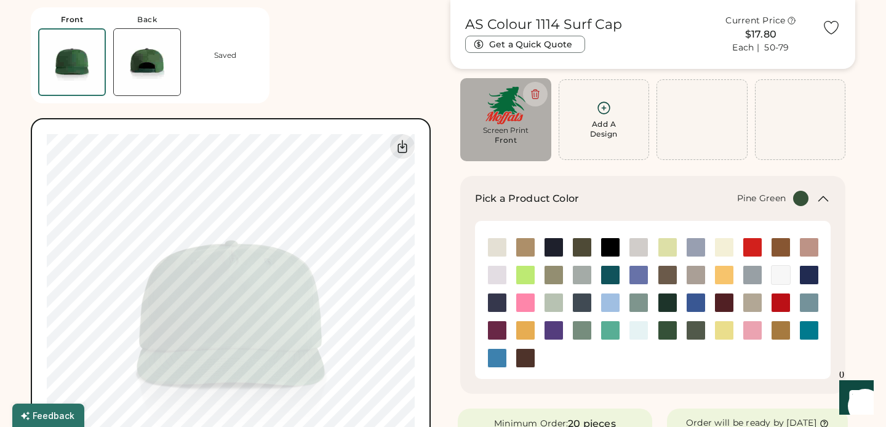
click at [668, 300] on img at bounding box center [668, 303] width 18 height 18
click at [665, 327] on img at bounding box center [668, 330] width 18 height 18
click at [534, 98] on icon at bounding box center [534, 94] width 7 height 9
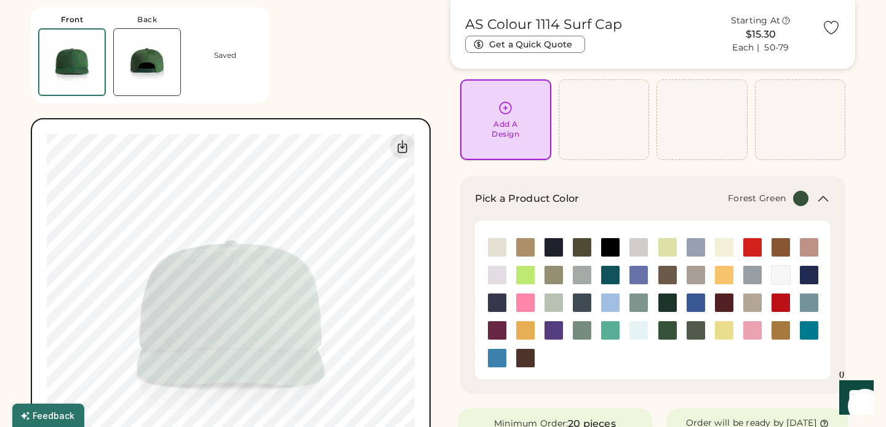
click at [513, 118] on div "Add A Design" at bounding box center [506, 119] width 74 height 39
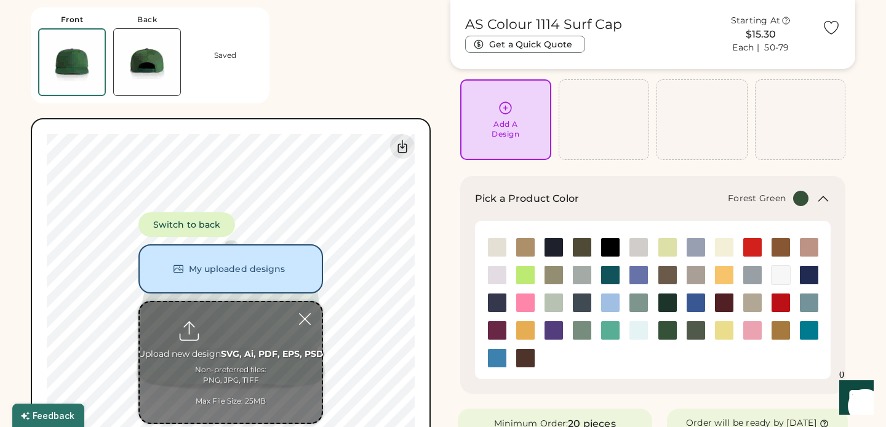
click at [246, 379] on input "file" at bounding box center [231, 362] width 182 height 121
